Goal: Find specific page/section: Find specific page/section

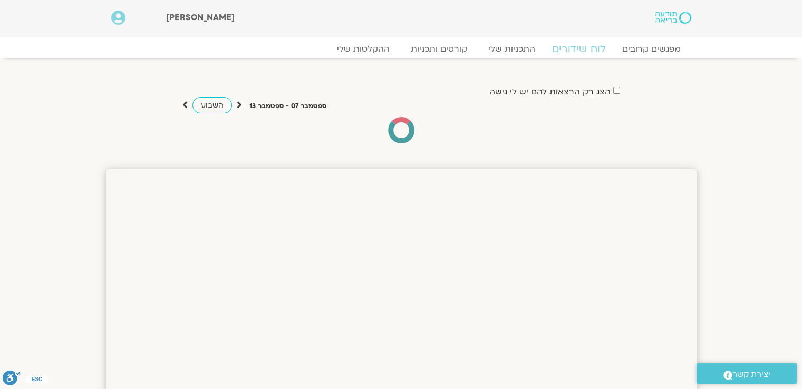
click at [578, 49] on link "לוח שידורים" at bounding box center [578, 49] width 79 height 13
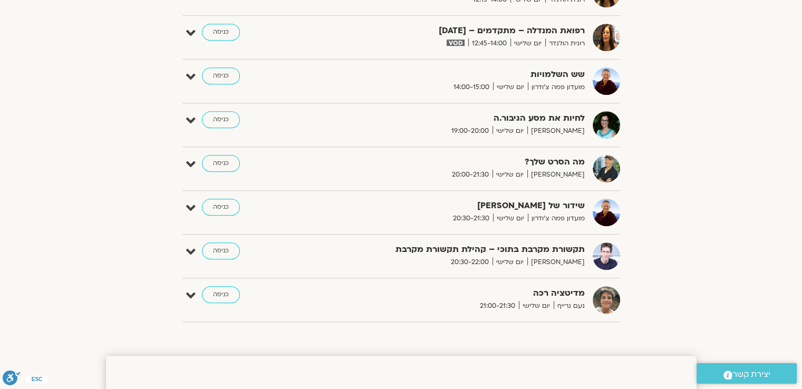
scroll to position [726, 0]
